Goal: Task Accomplishment & Management: Use online tool/utility

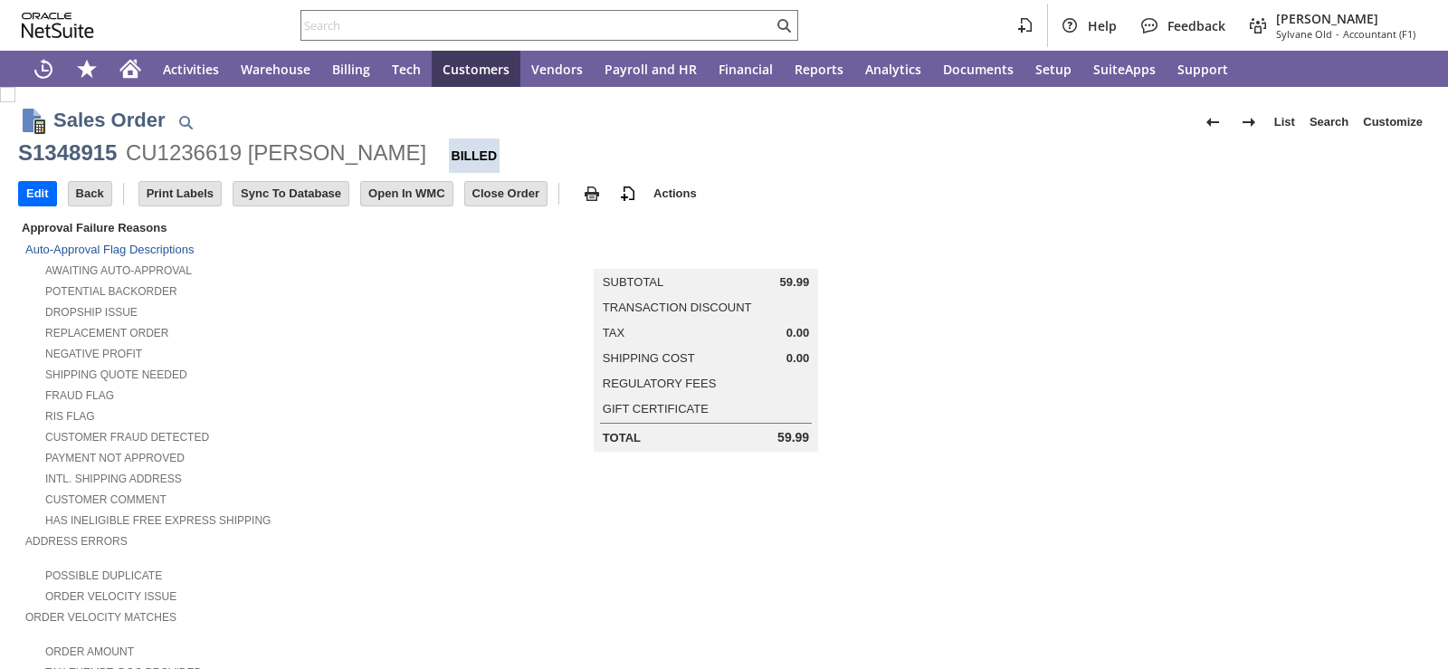
scroll to position [543, 0]
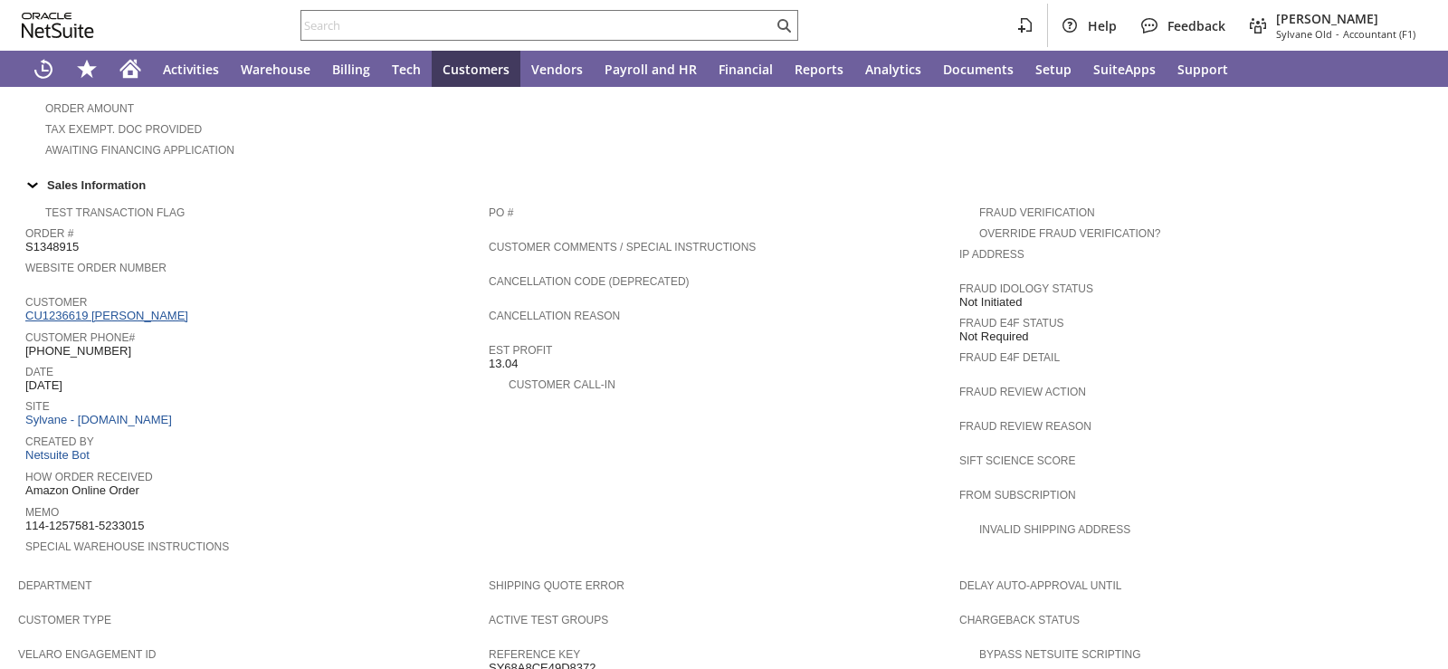
click at [148, 309] on link "CU1236619 Susan Customer" at bounding box center [108, 316] width 167 height 14
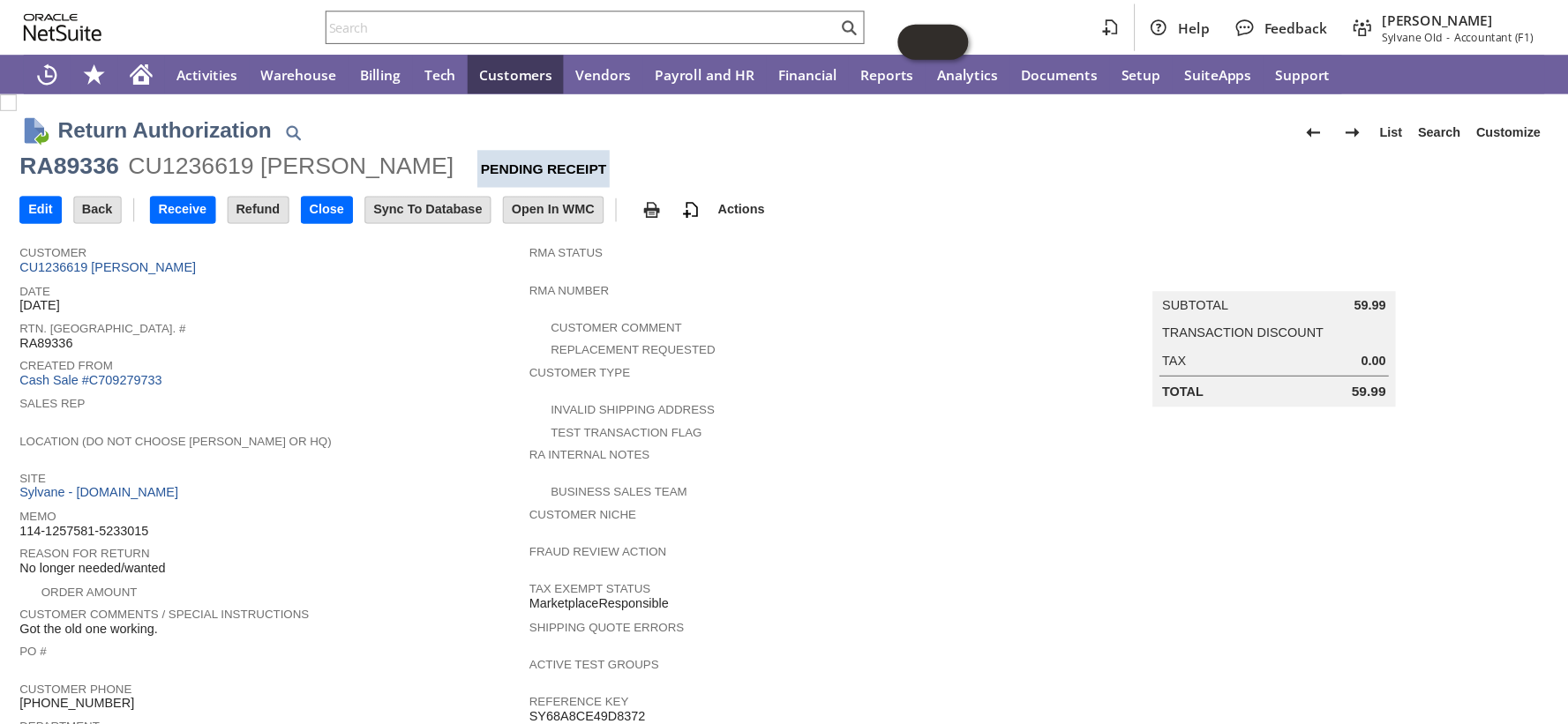
scroll to position [622, 0]
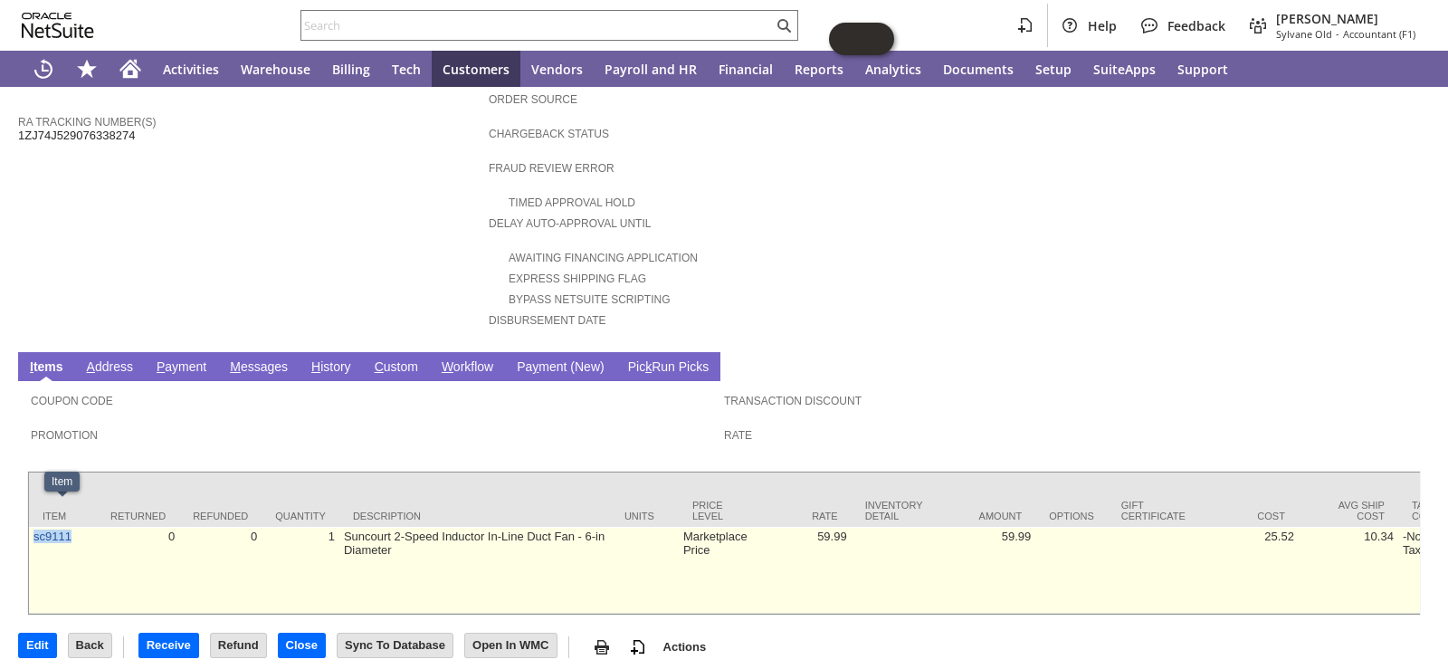
drag, startPoint x: 82, startPoint y: 525, endPoint x: 33, endPoint y: 518, distance: 50.3
click at [33, 527] on td "sc9111" at bounding box center [63, 570] width 68 height 87
copy link "sc9111"
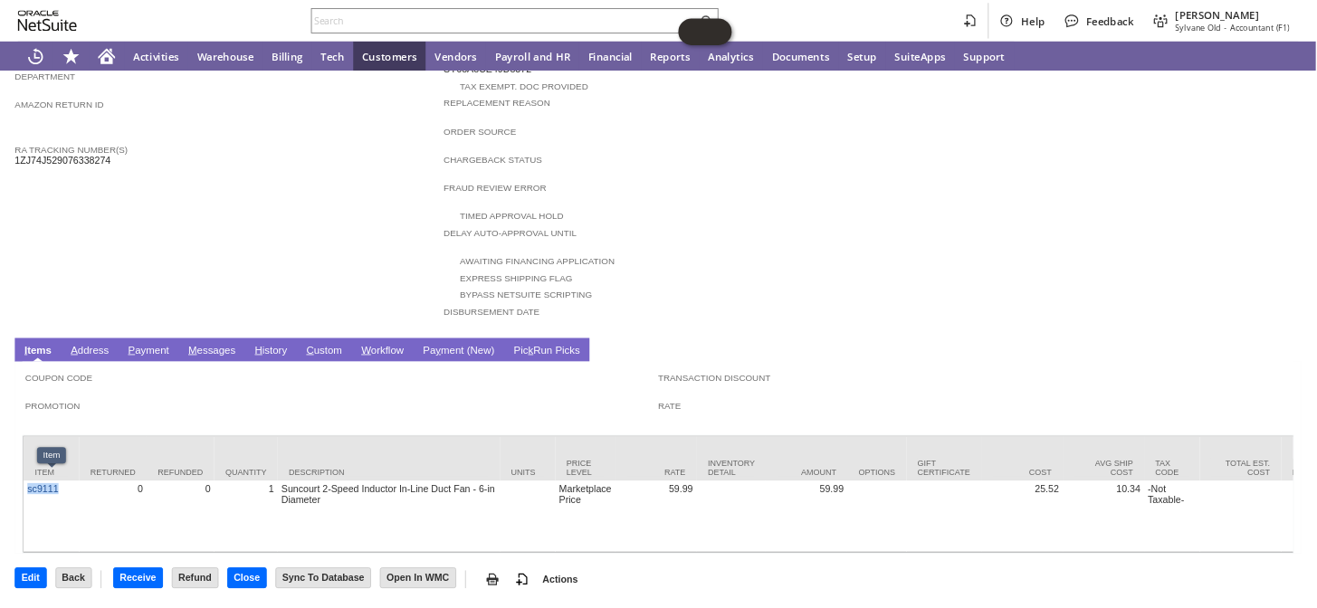
scroll to position [537, 0]
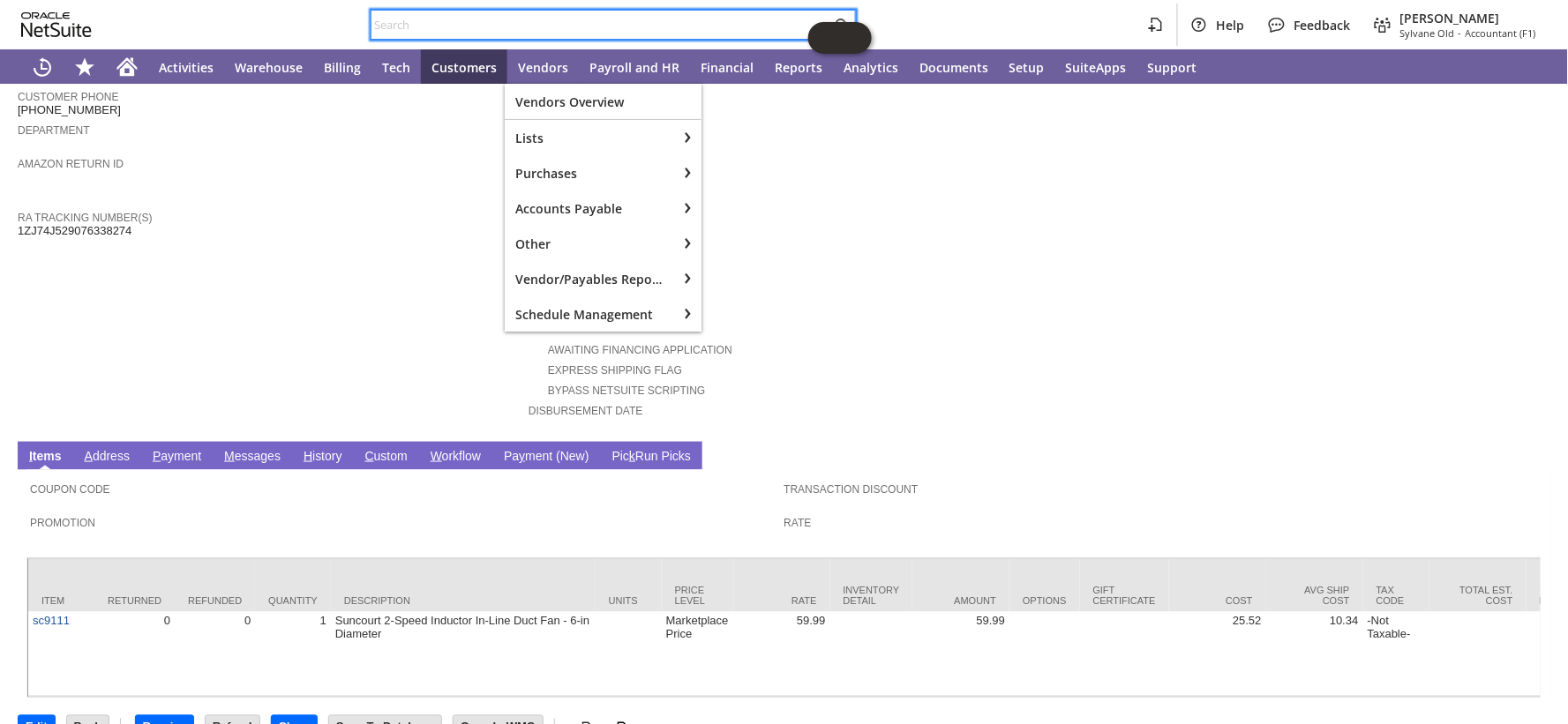
click at [576, 23] on input "text" at bounding box center [601, 24] width 460 height 21
paste input "sc9111"
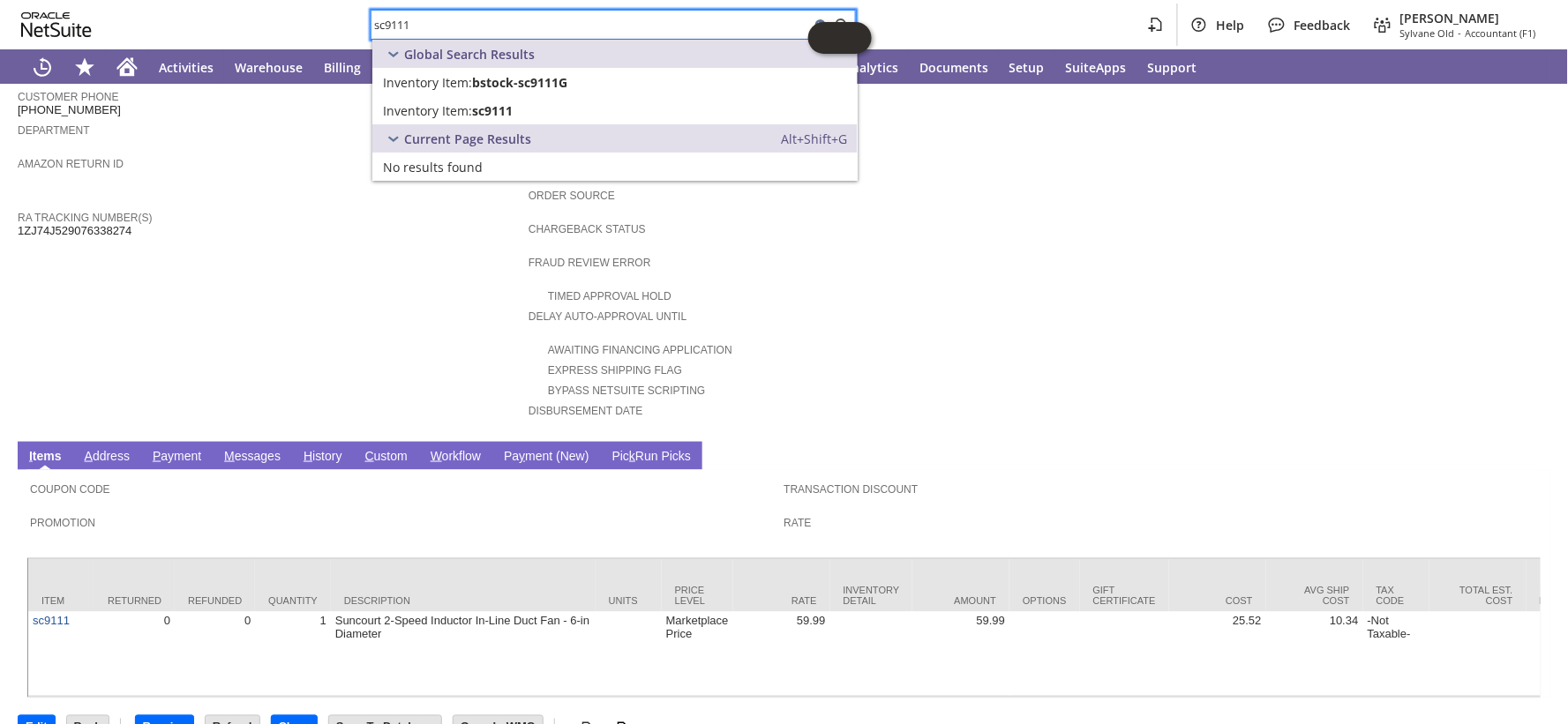
type input "sc9111"
click at [426, 250] on td "Customer CU1236619 Susan Customer Date 8/25/2025 Rtn. Auth. # RA89336 Created F…" at bounding box center [273, 60] width 511 height 744
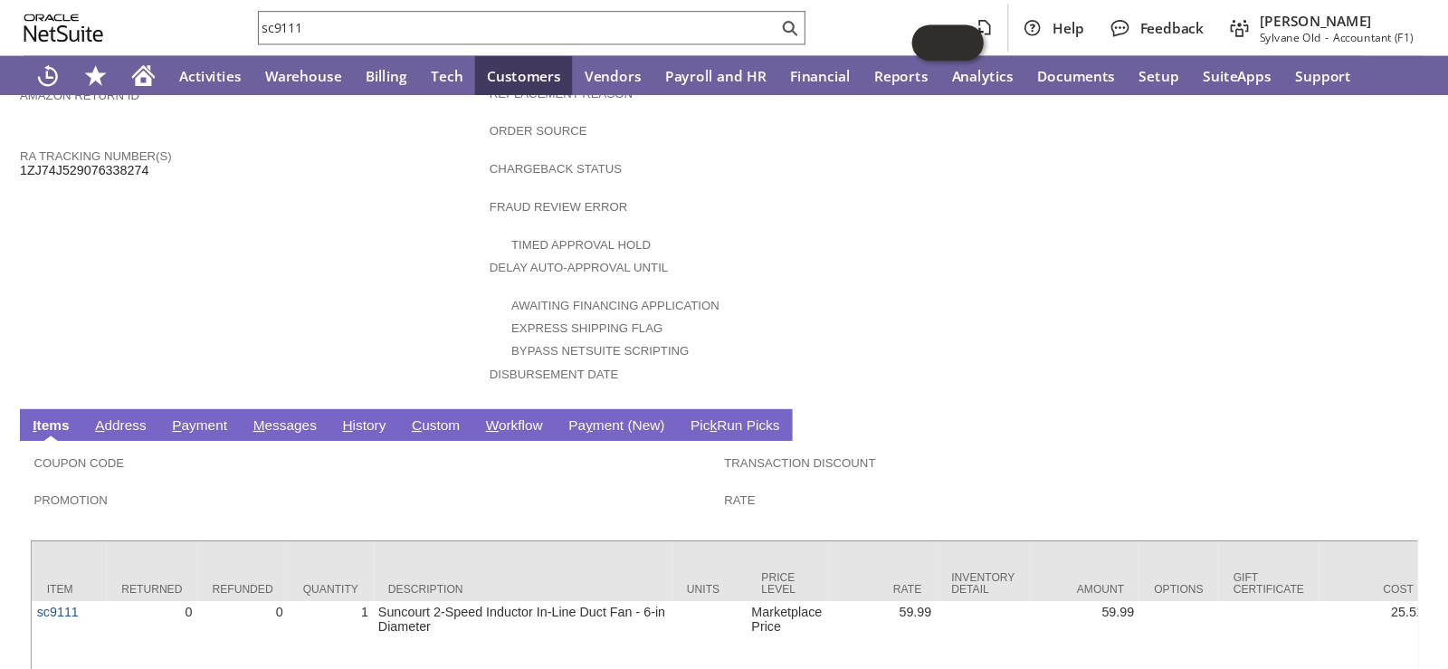
scroll to position [619, 0]
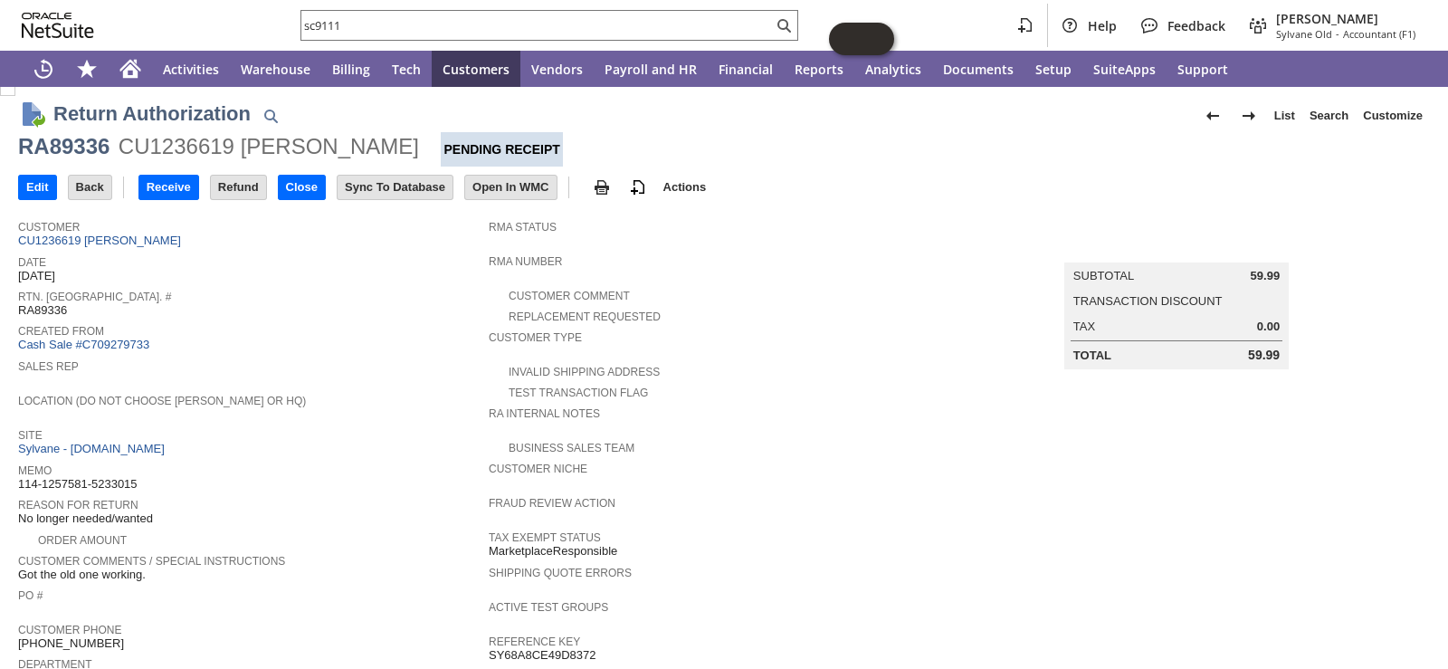
scroll to position [0, 0]
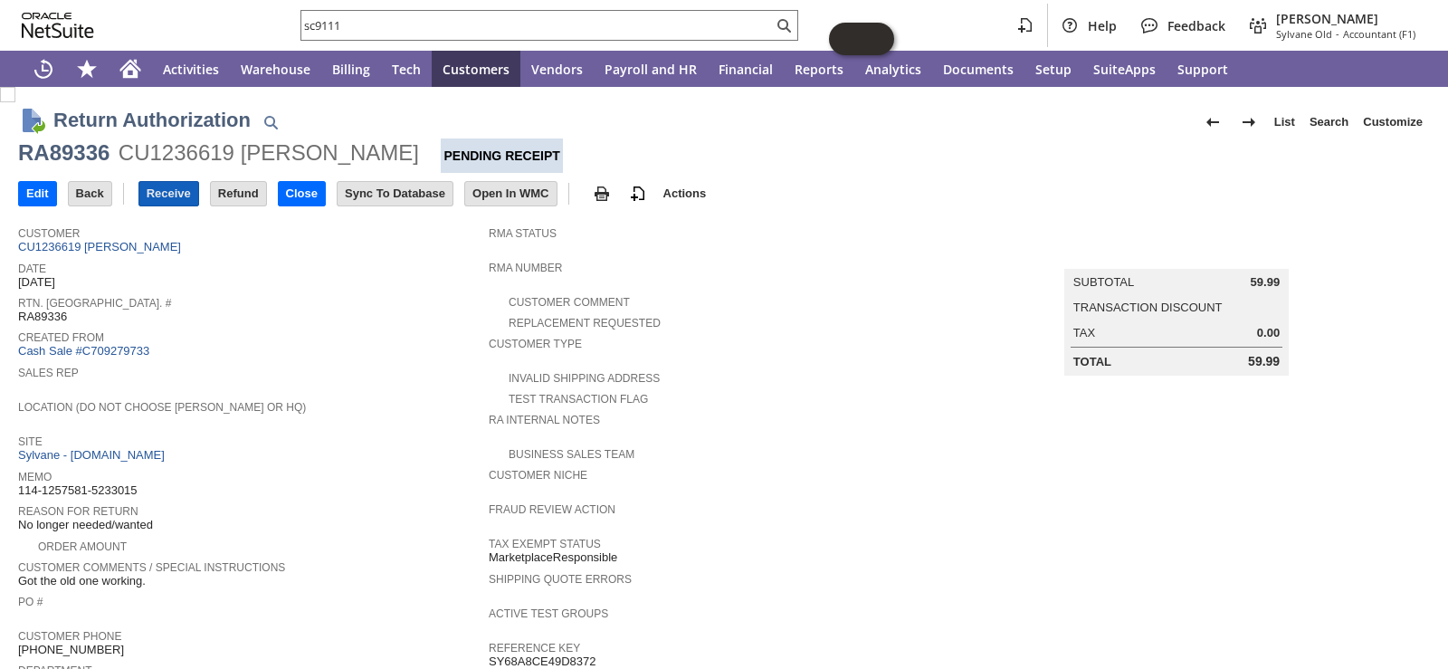
click at [165, 190] on input "Receive" at bounding box center [168, 194] width 59 height 24
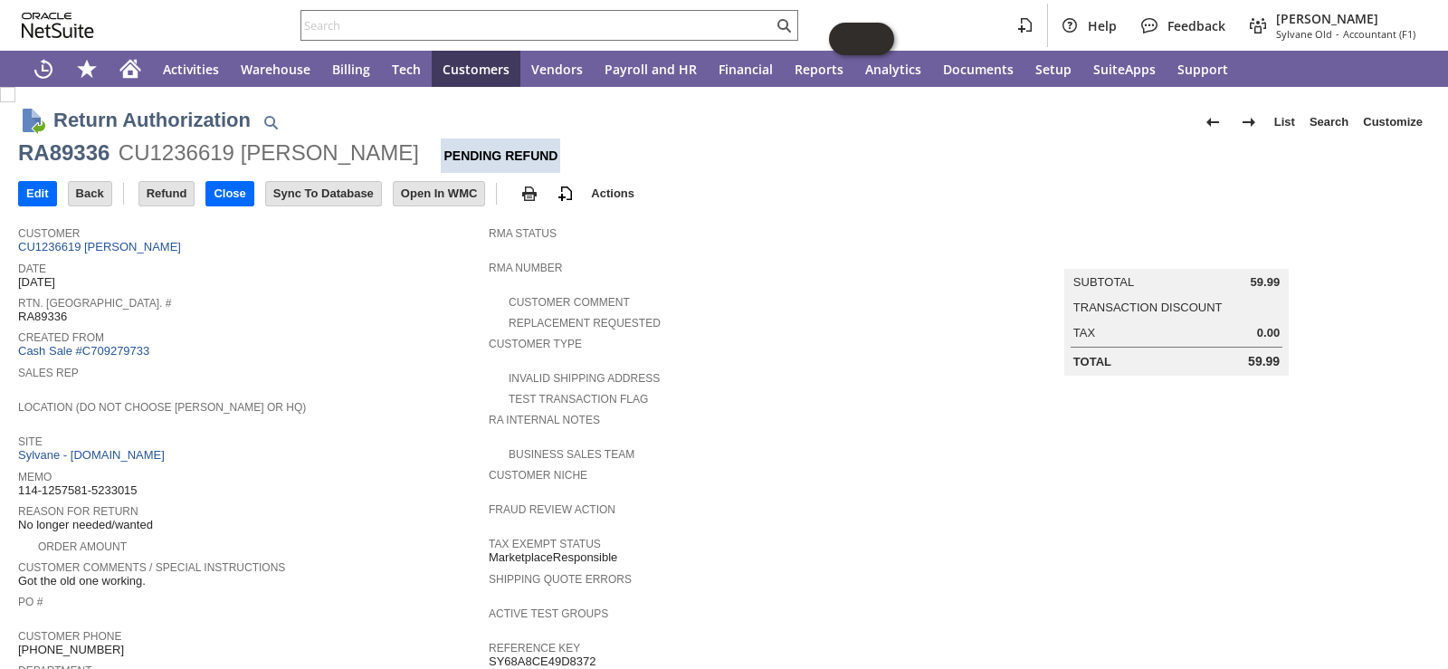
click at [344, 449] on div "Site Sylvane - www.sylvane.com" at bounding box center [249, 446] width 462 height 33
click at [774, 319] on div "Replacement Requested" at bounding box center [724, 320] width 471 height 19
click at [351, 303] on span "Rtn. [GEOGRAPHIC_DATA]. #" at bounding box center [249, 300] width 462 height 18
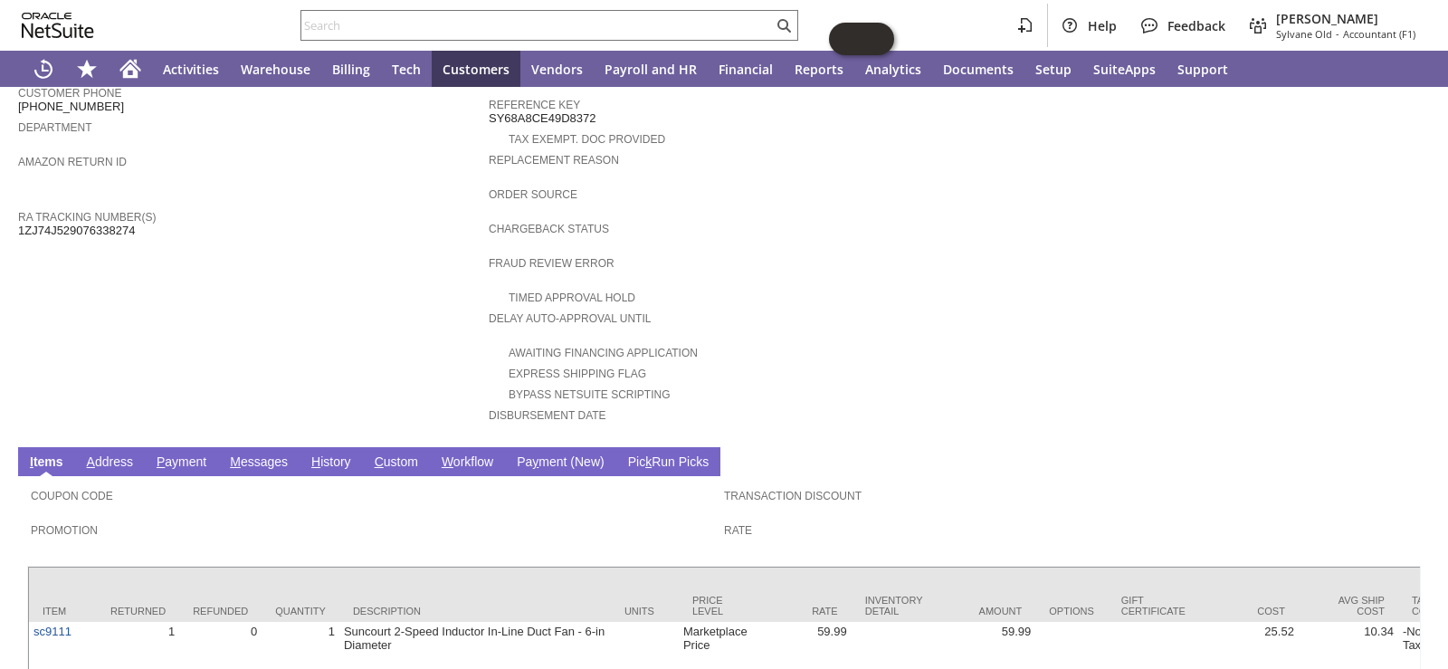
scroll to position [638, 0]
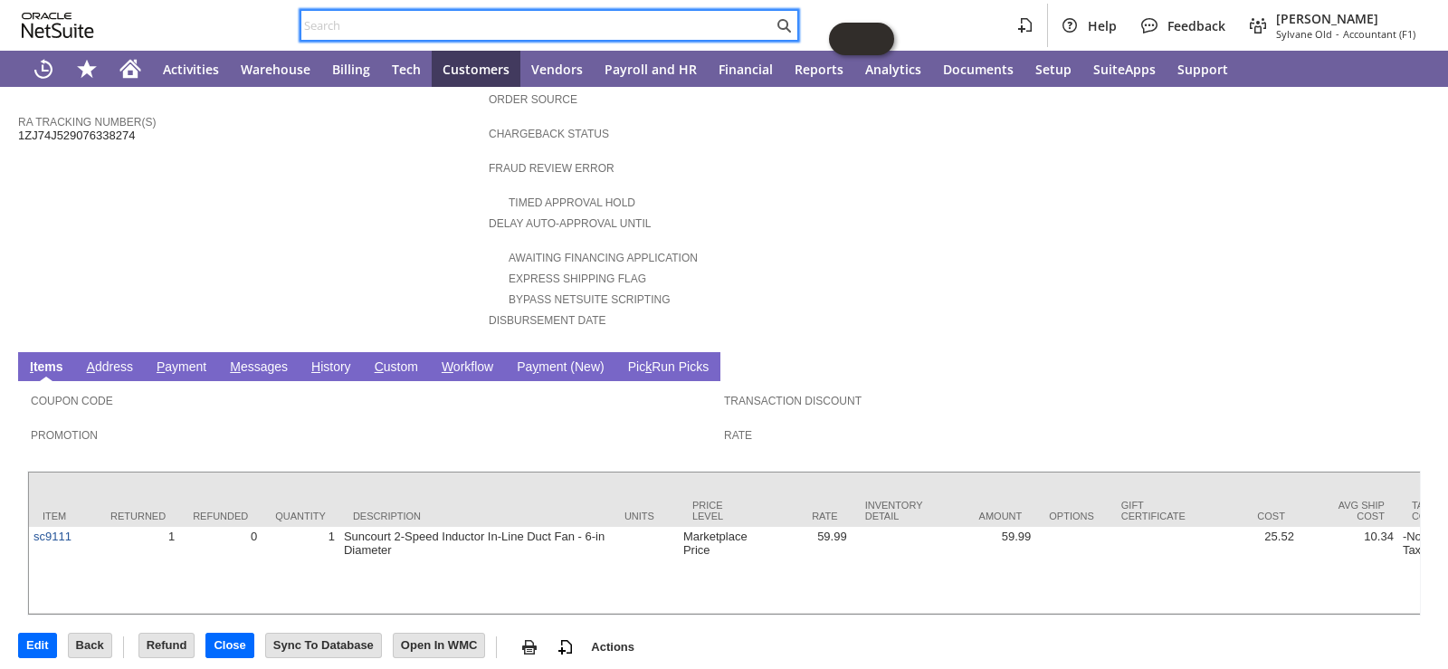
click at [434, 20] on input "text" at bounding box center [537, 25] width 472 height 22
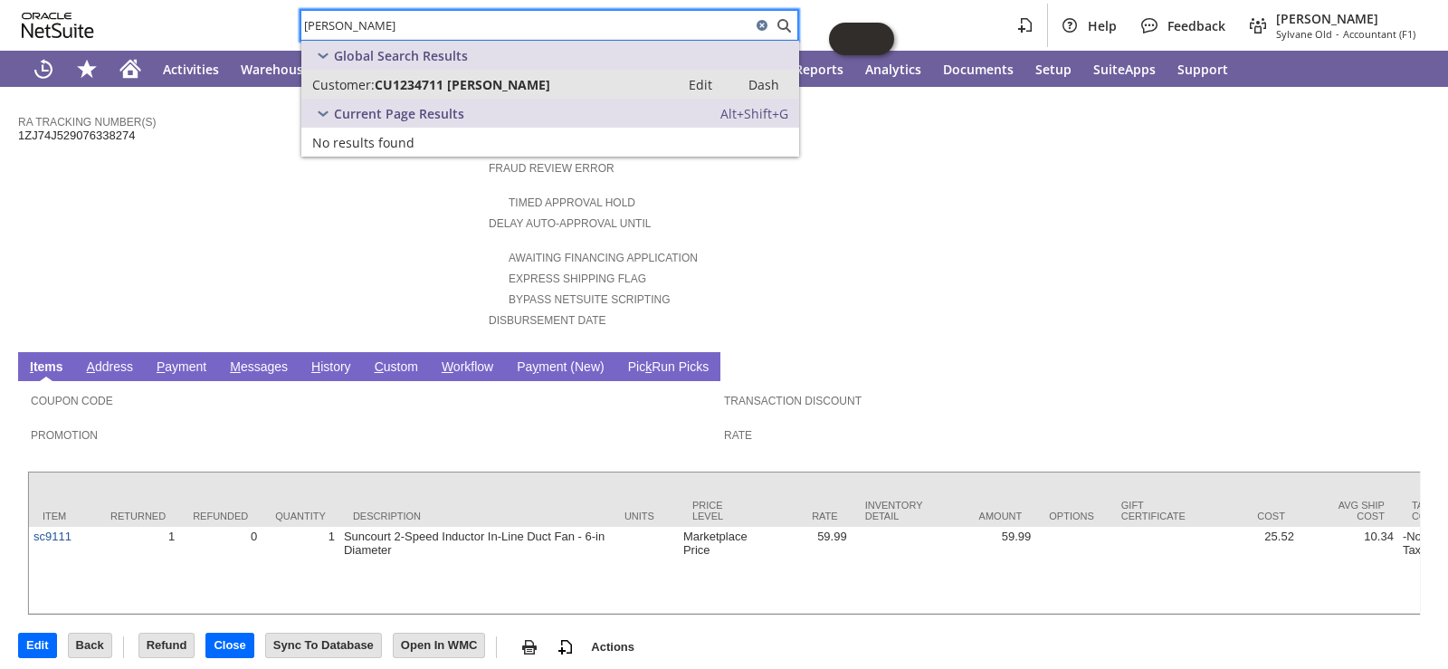
type input "tim buskir"
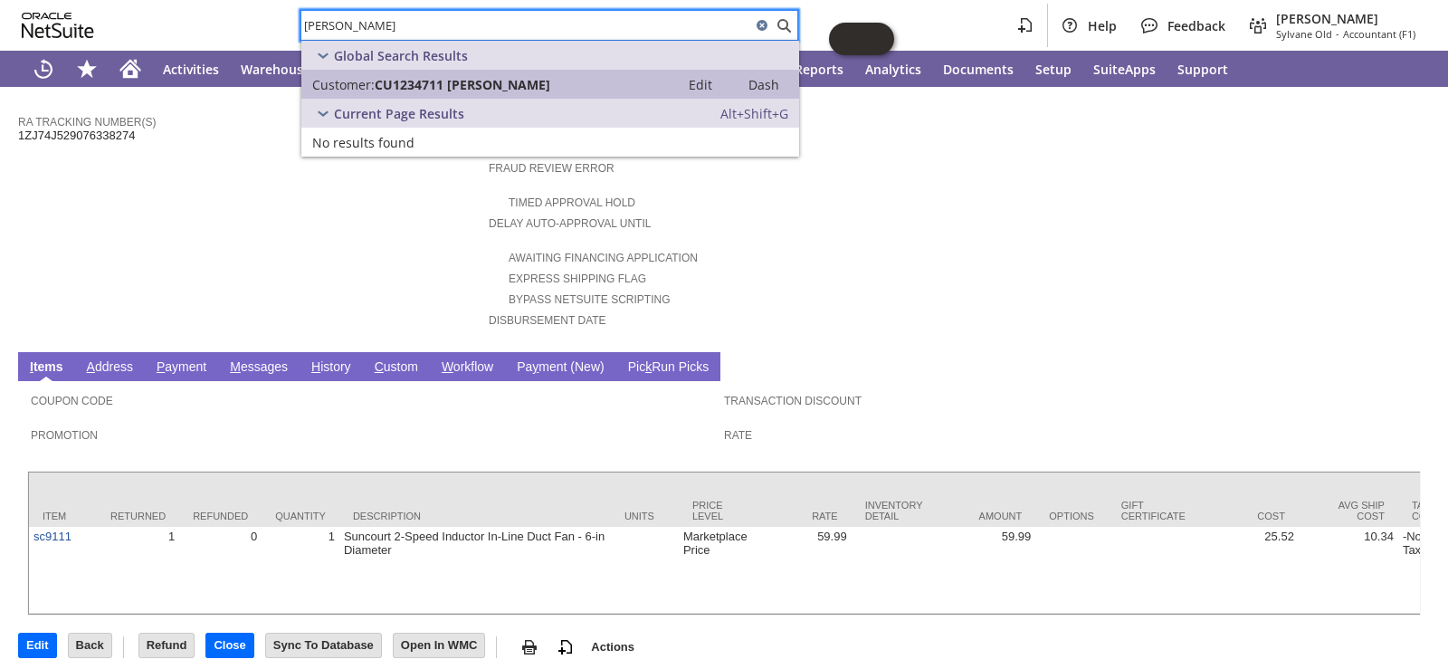
click at [444, 86] on span "CU1234711 Tim Buskirk" at bounding box center [463, 84] width 176 height 17
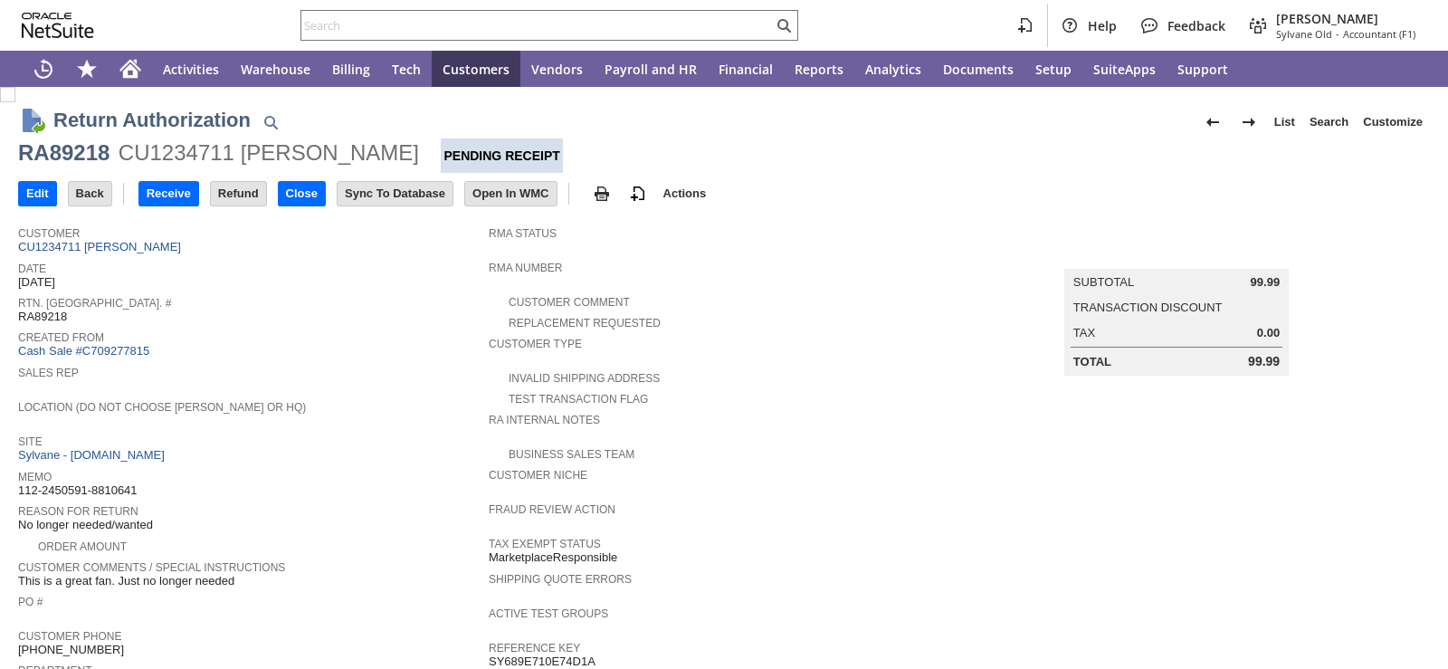
click at [414, 361] on span "Sales Rep" at bounding box center [249, 370] width 462 height 18
click at [320, 377] on div "Sales Rep" at bounding box center [249, 377] width 462 height 33
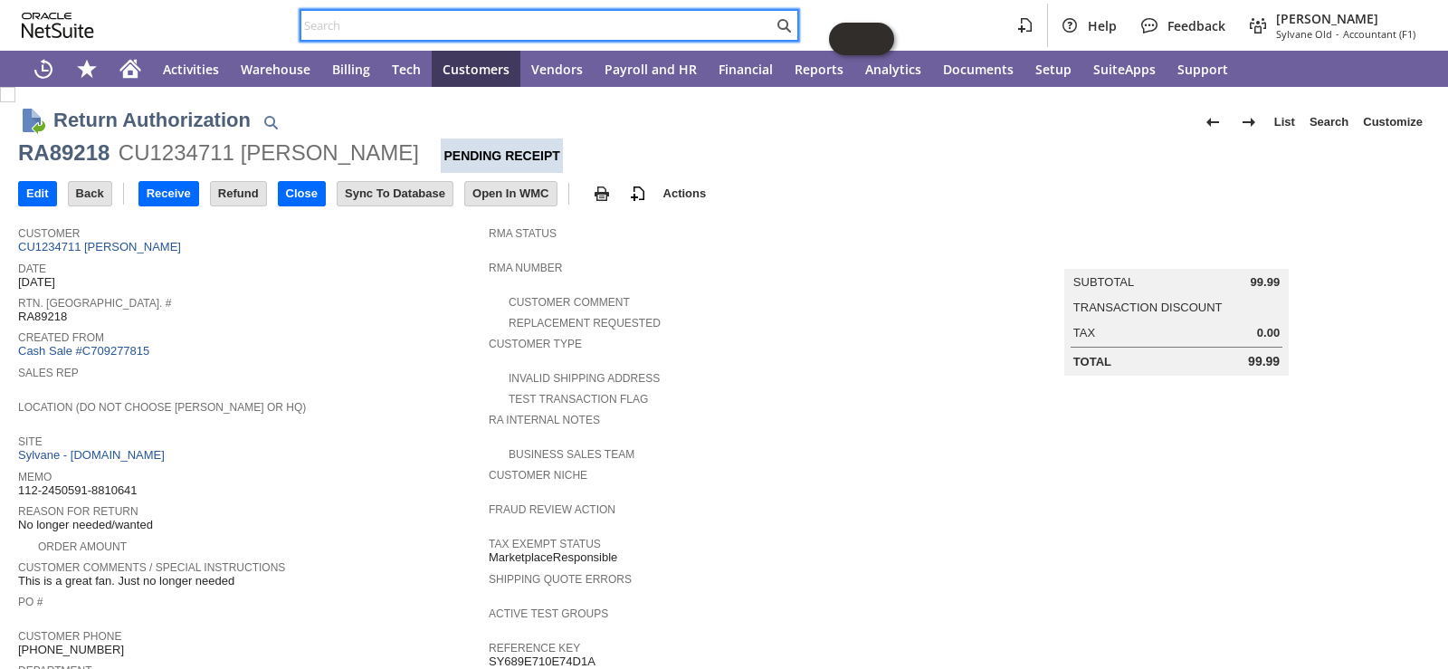
click at [550, 29] on input "text" at bounding box center [537, 25] width 472 height 22
paste input "na6804A"
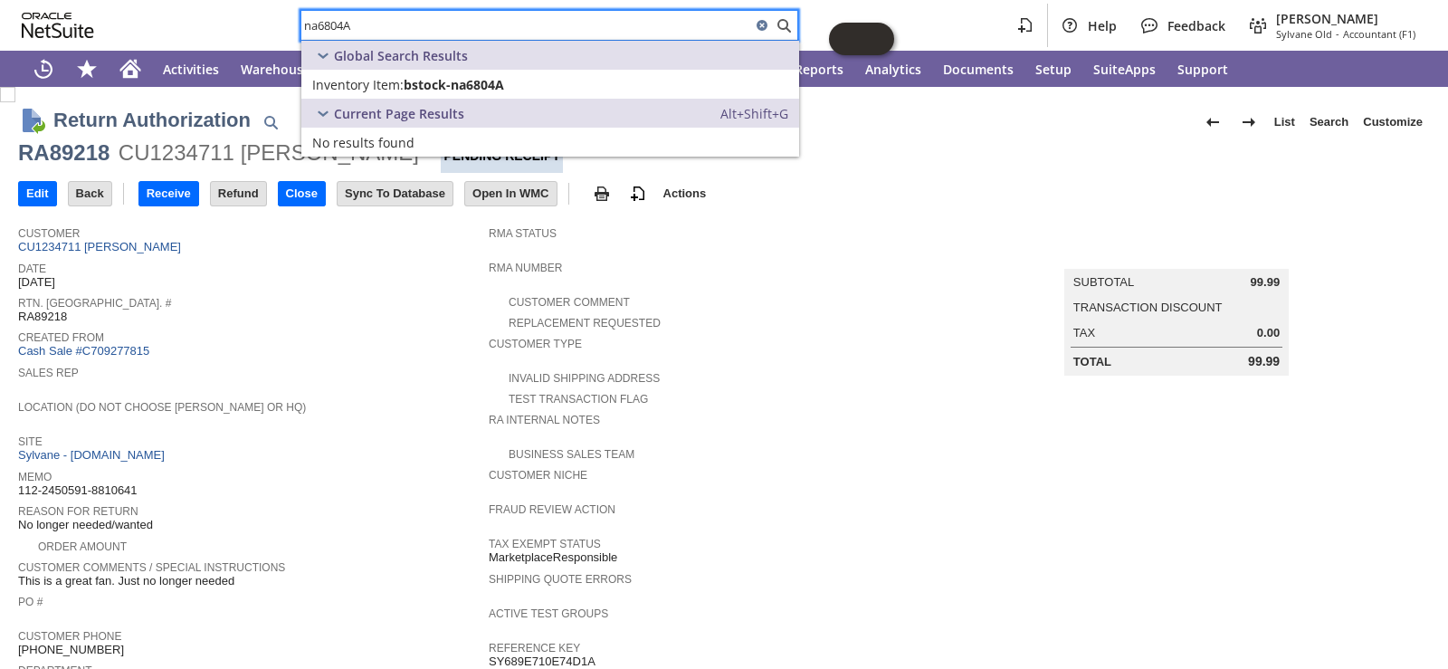
click at [389, 28] on input "na6804A" at bounding box center [526, 25] width 450 height 22
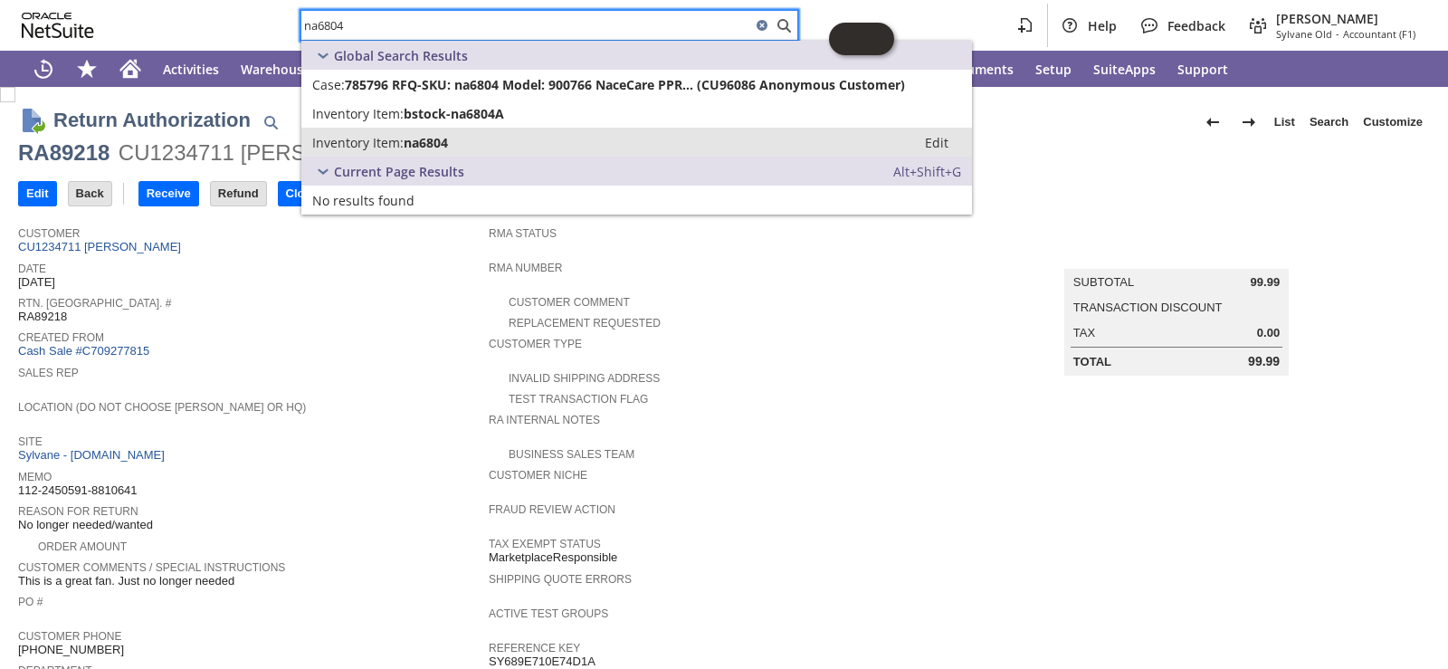
type input "na6804"
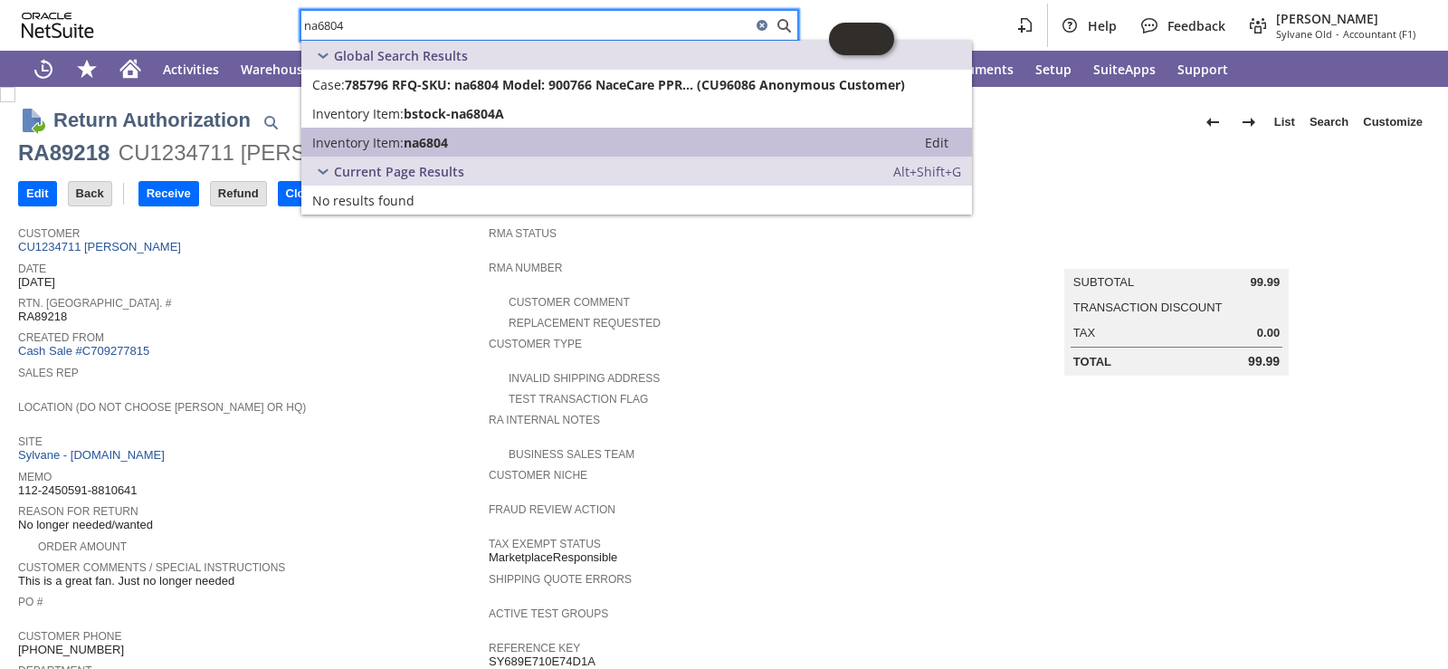
click at [378, 141] on span "Inventory Item:" at bounding box center [357, 142] width 91 height 17
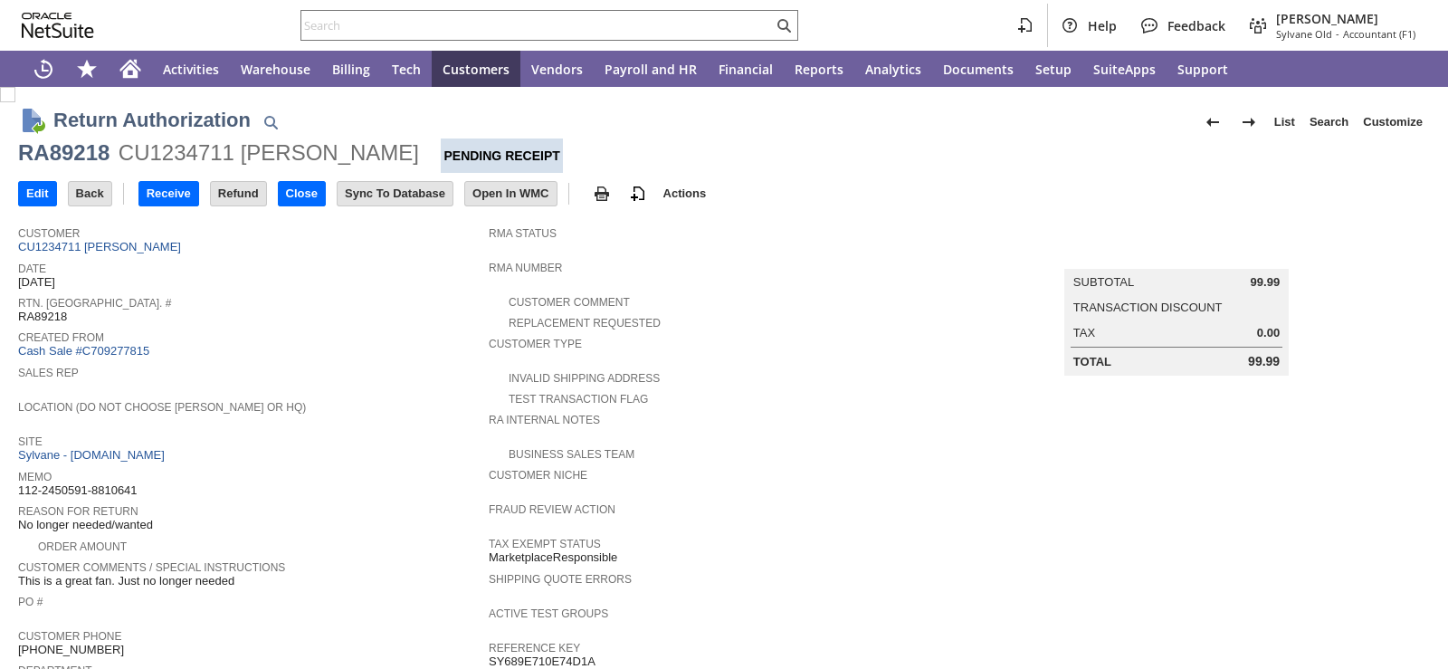
scroll to position [611, 0]
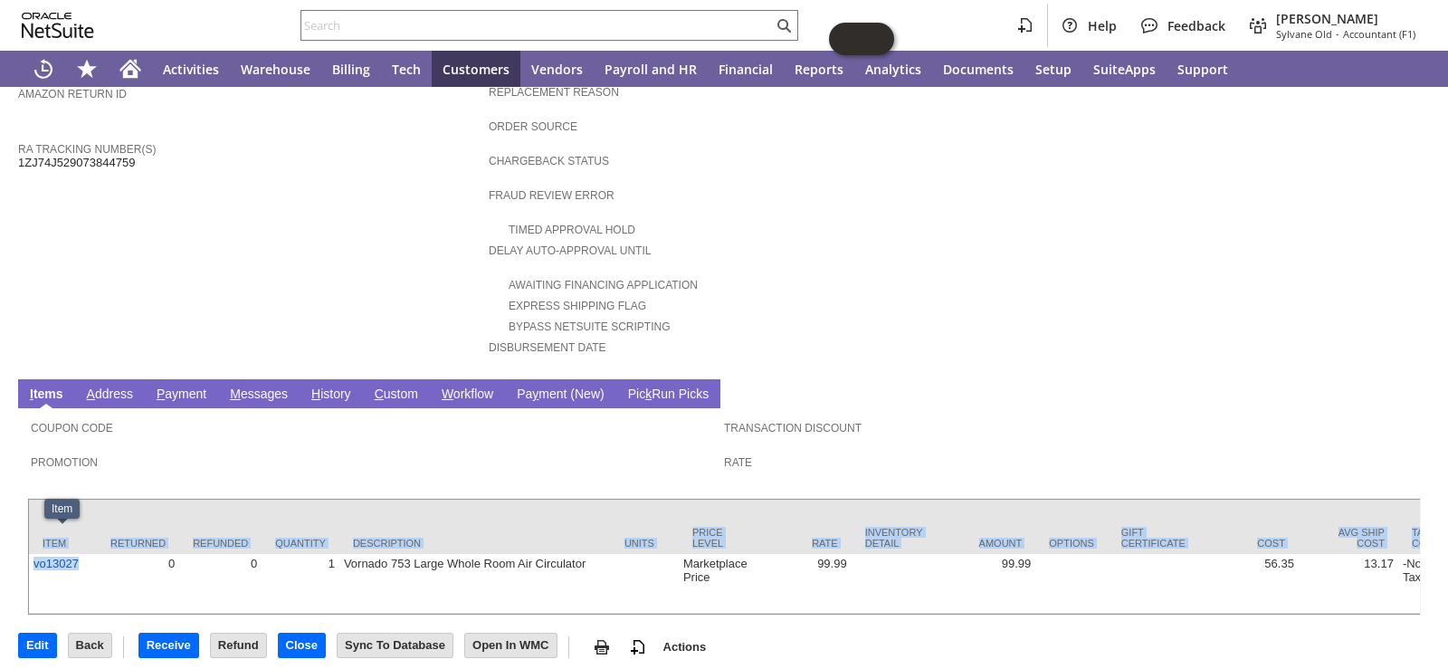
drag, startPoint x: 83, startPoint y: 539, endPoint x: 26, endPoint y: 543, distance: 57.2
click at [26, 543] on div "Coupon Code Promotion Transaction Discount Rate Item Returned Refunded Quantity…" at bounding box center [724, 511] width 1412 height 207
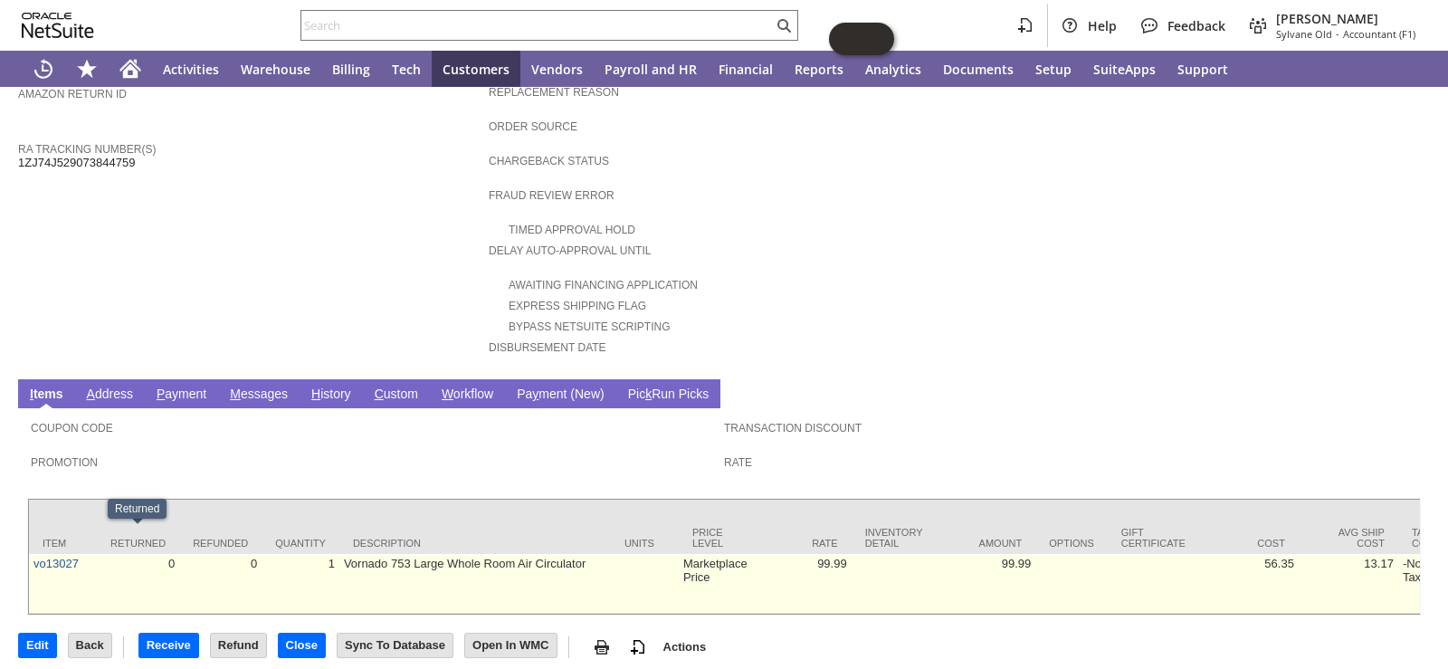
click at [117, 554] on td "0" at bounding box center [138, 584] width 82 height 60
drag, startPoint x: 117, startPoint y: 542, endPoint x: 46, endPoint y: 545, distance: 70.7
click at [72, 557] on link "vo13027" at bounding box center [55, 564] width 45 height 14
click at [110, 554] on td "0" at bounding box center [138, 584] width 82 height 60
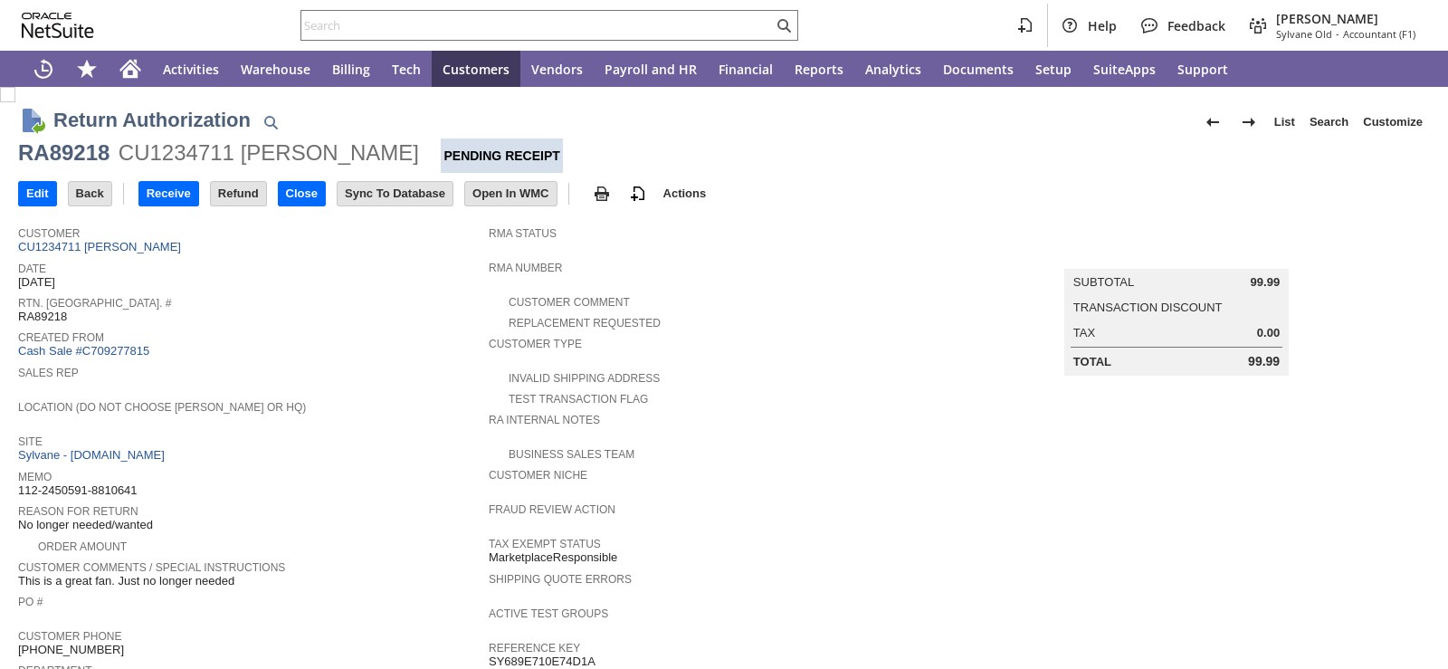
scroll to position [611, 0]
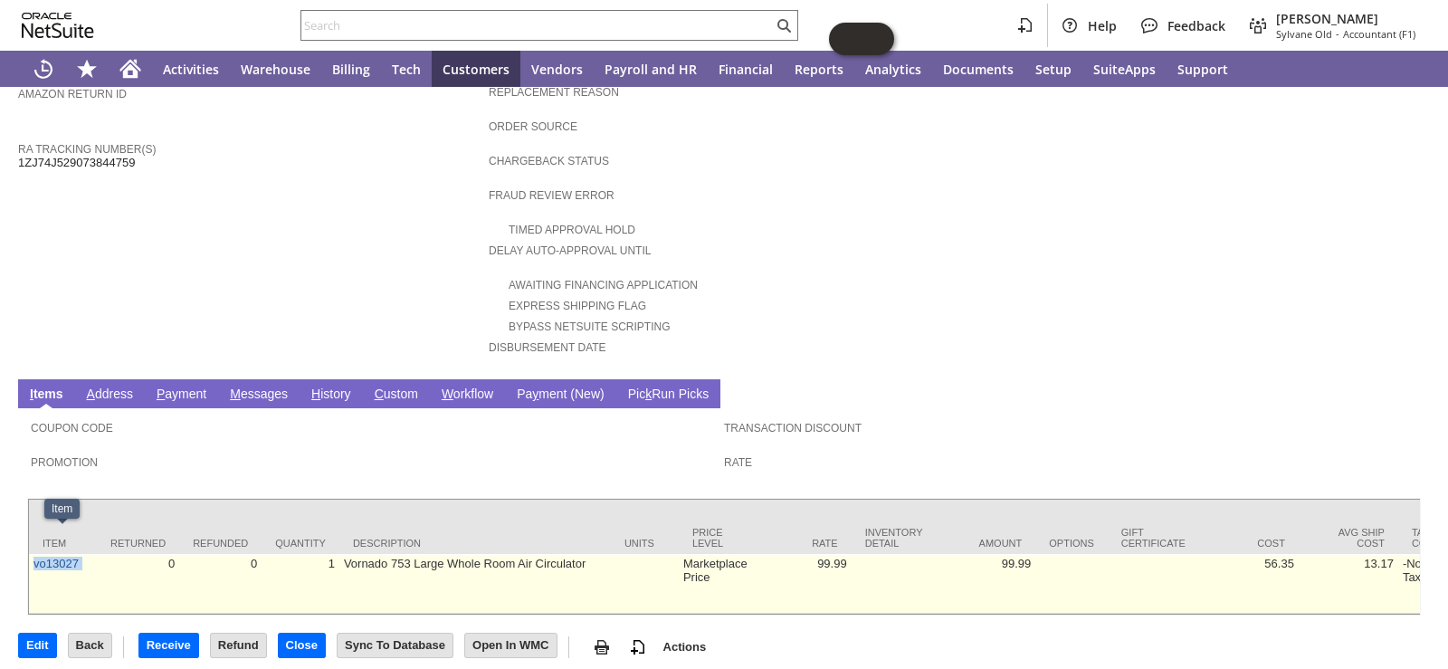
drag, startPoint x: 104, startPoint y: 545, endPoint x: 33, endPoint y: 549, distance: 70.8
copy tr "vo13027"
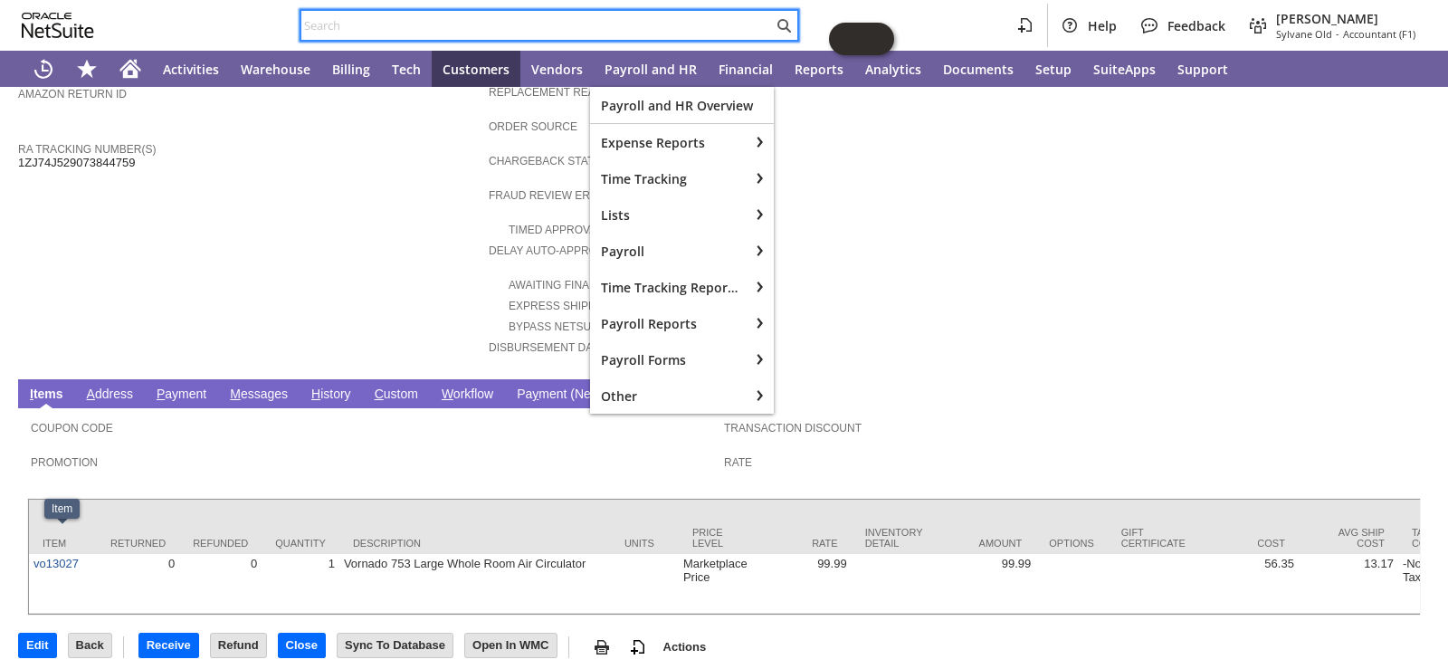
click at [611, 32] on input "text" at bounding box center [537, 25] width 472 height 22
paste input "vo13027"
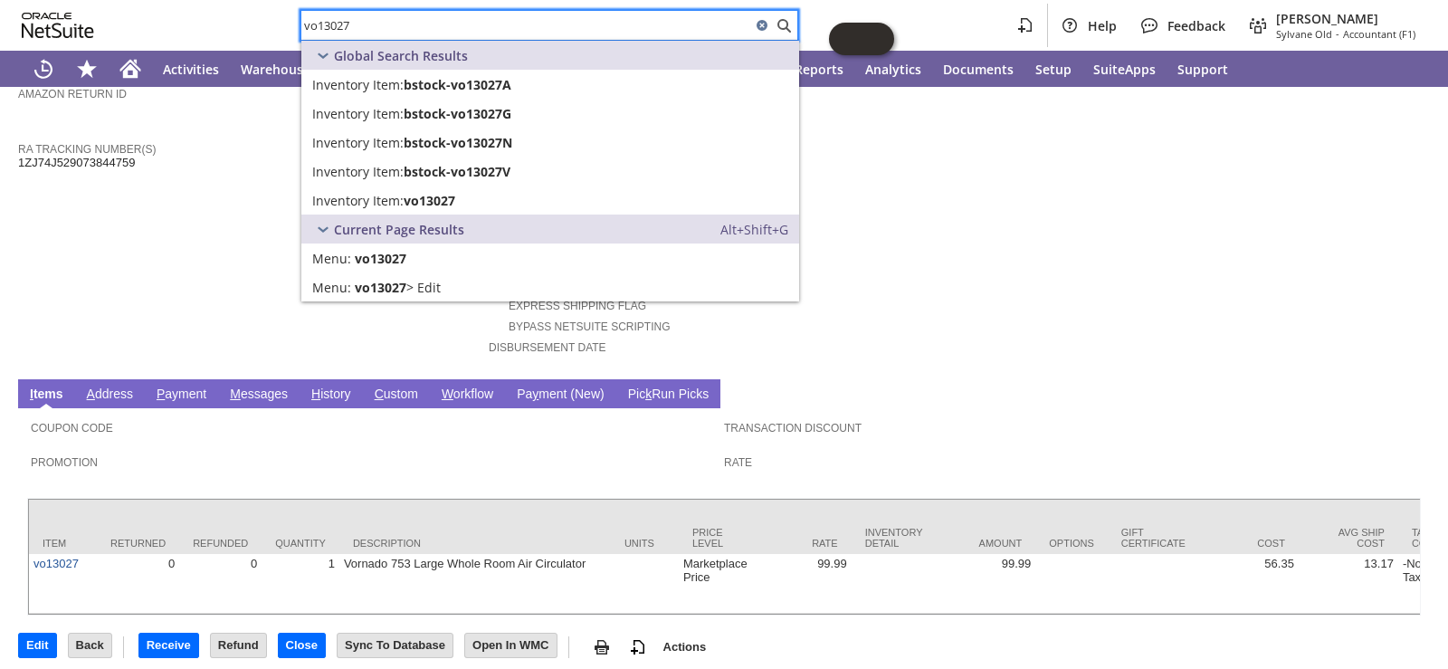
type input "vo13027"
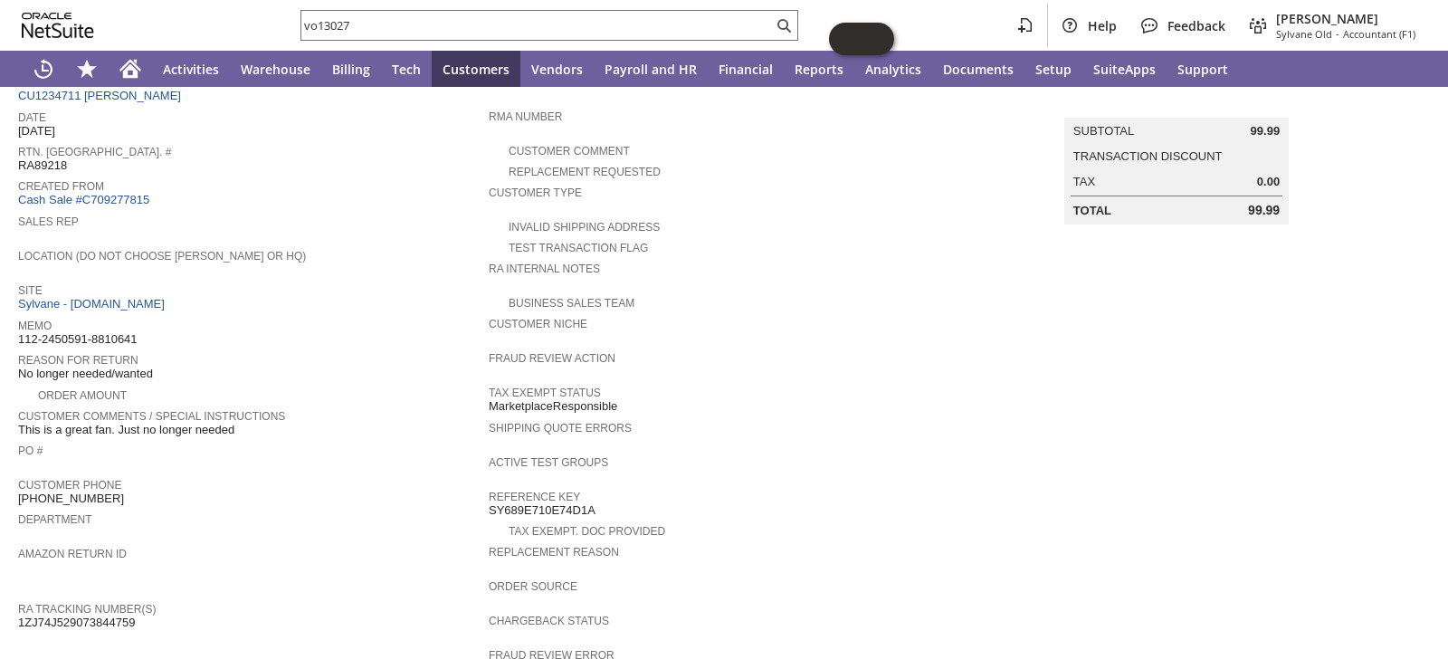
scroll to position [0, 0]
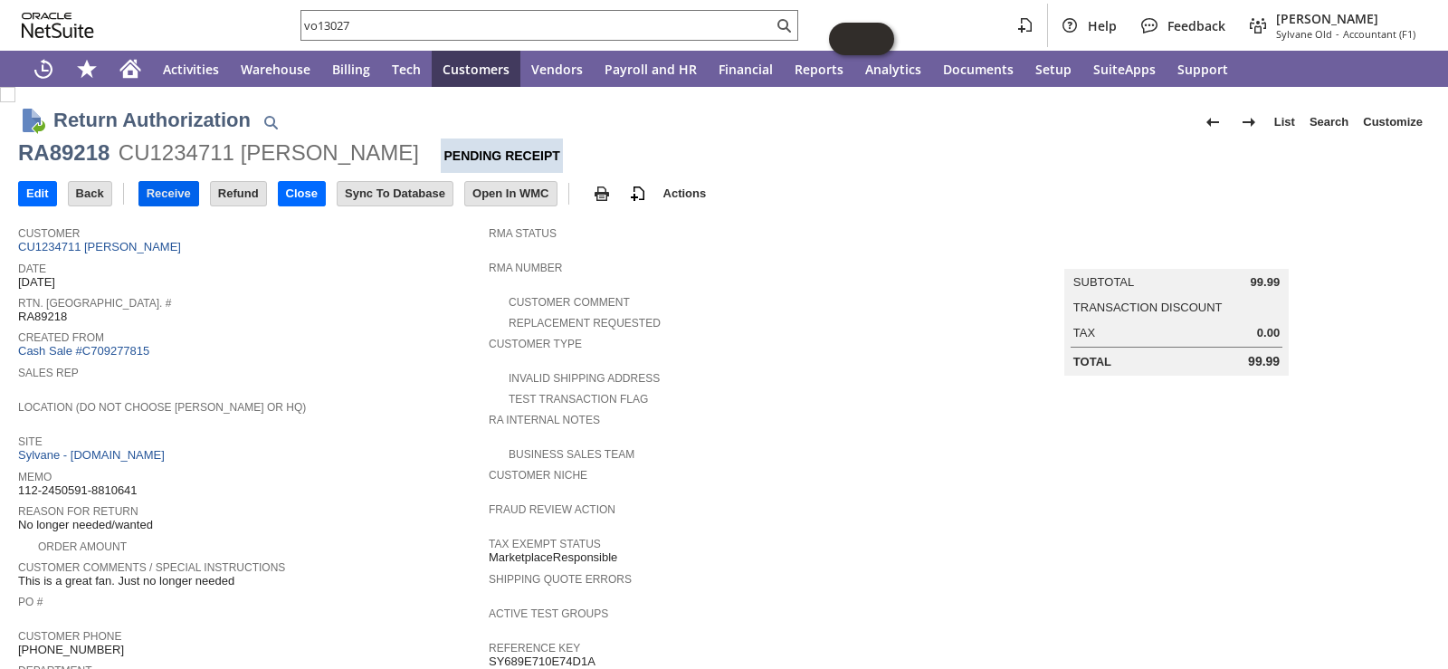
click at [167, 196] on input "Receive" at bounding box center [168, 194] width 59 height 24
